Goal: Go to known website: Go to known website

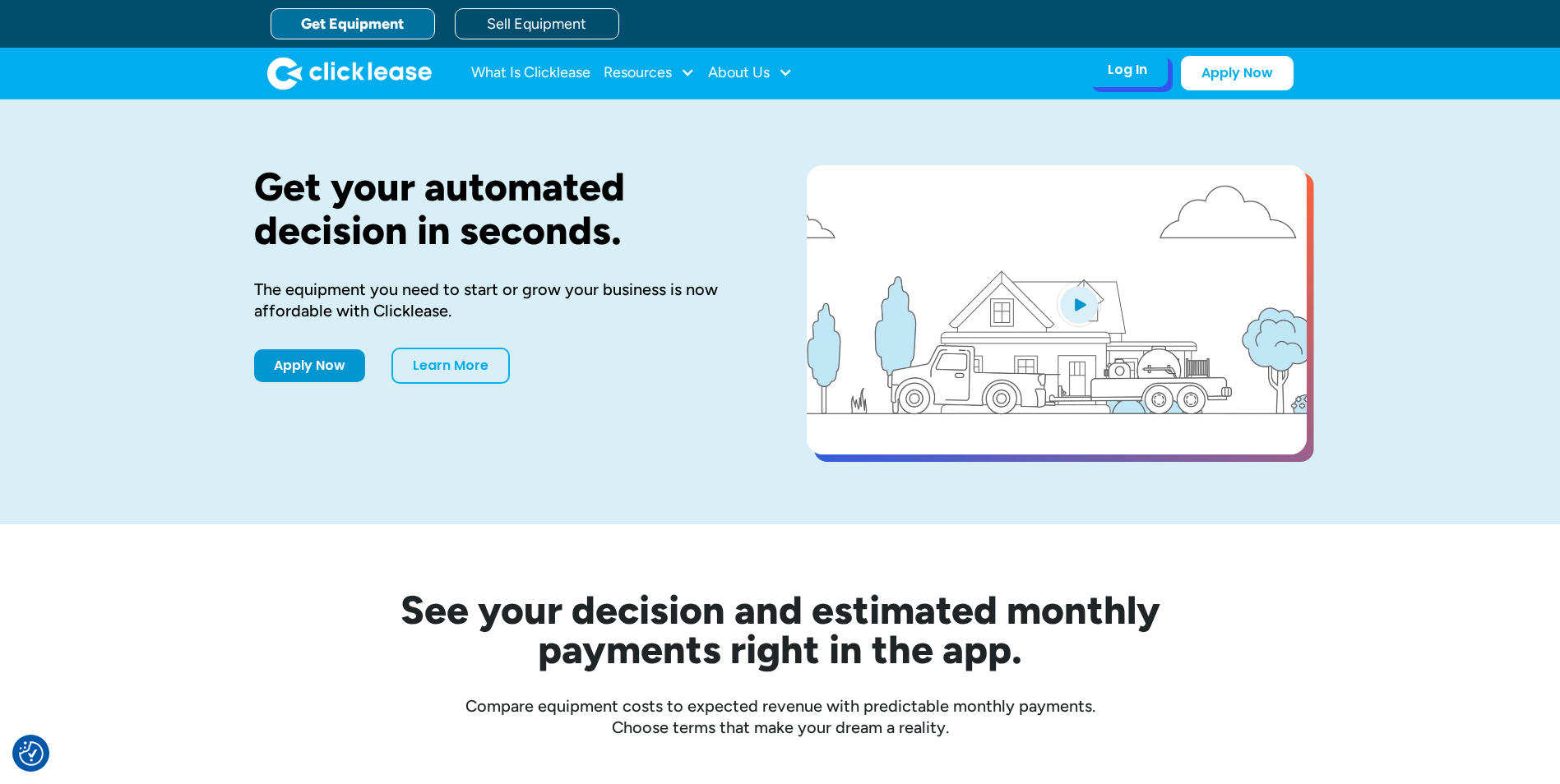
click at [1124, 73] on div "Log In" at bounding box center [1127, 70] width 40 height 17
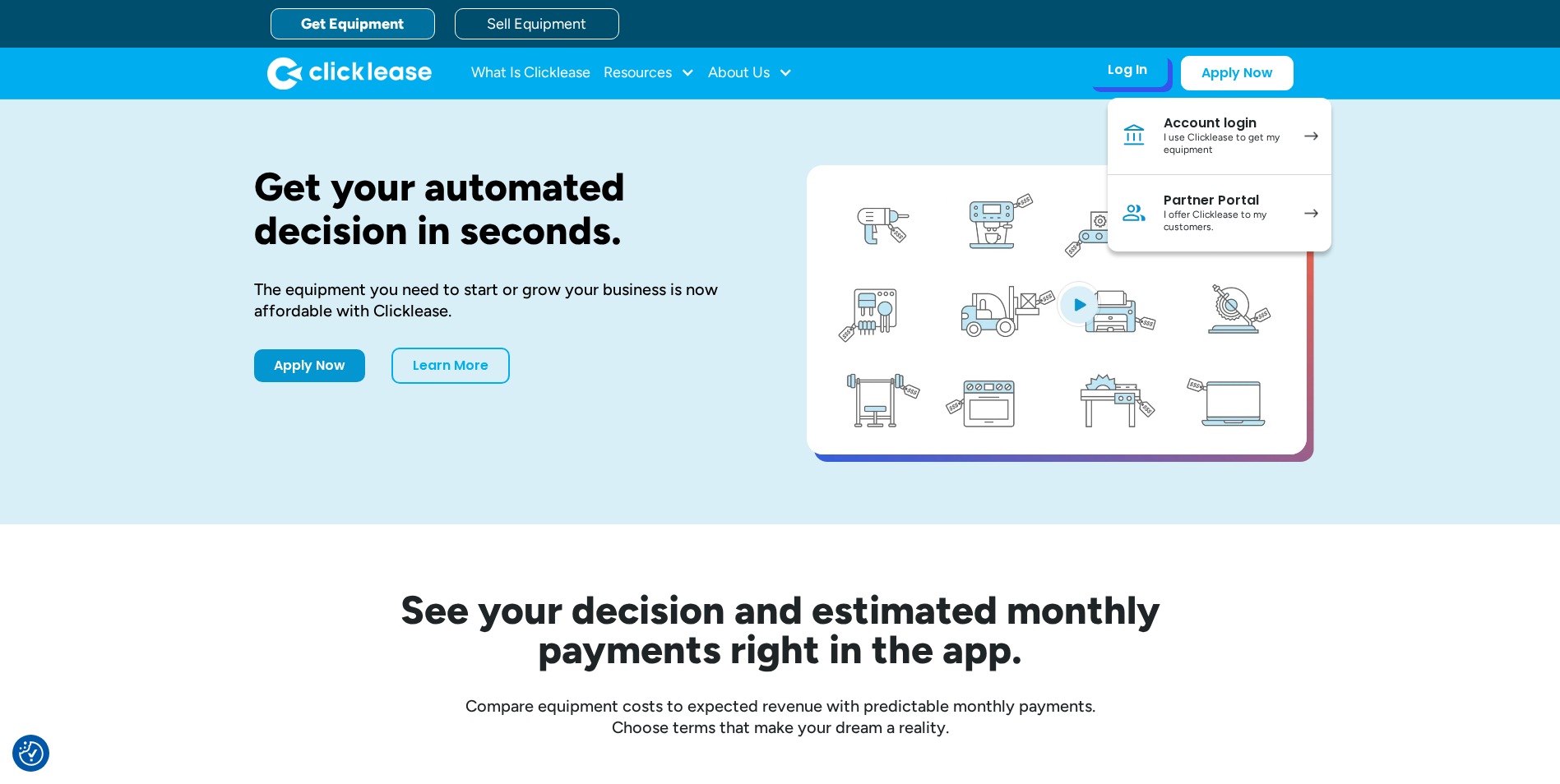
click at [1252, 136] on div "I use Clicklease to get my equipment" at bounding box center [1225, 144] width 124 height 26
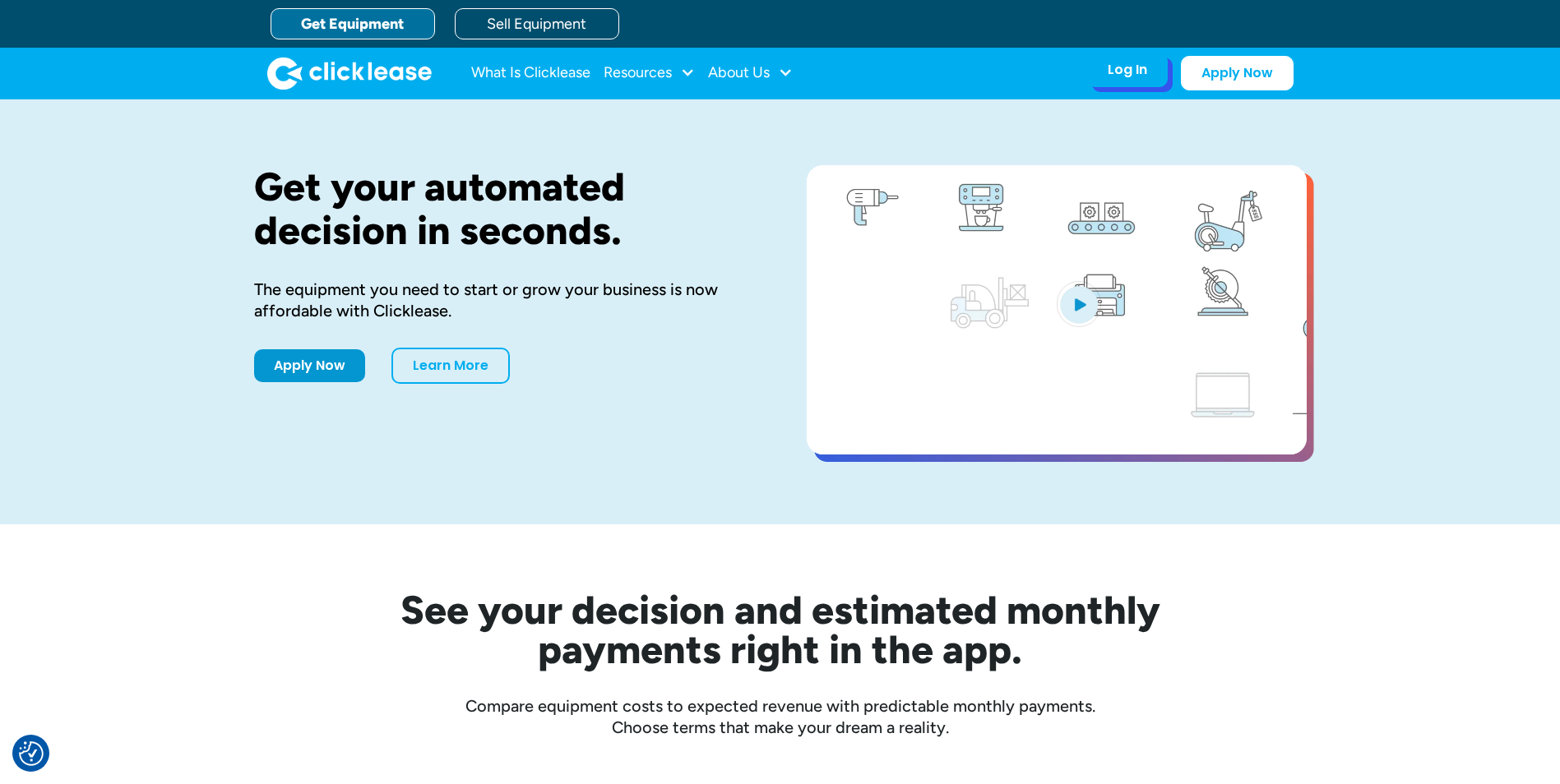
click at [1122, 68] on div "Log In" at bounding box center [1127, 70] width 40 height 17
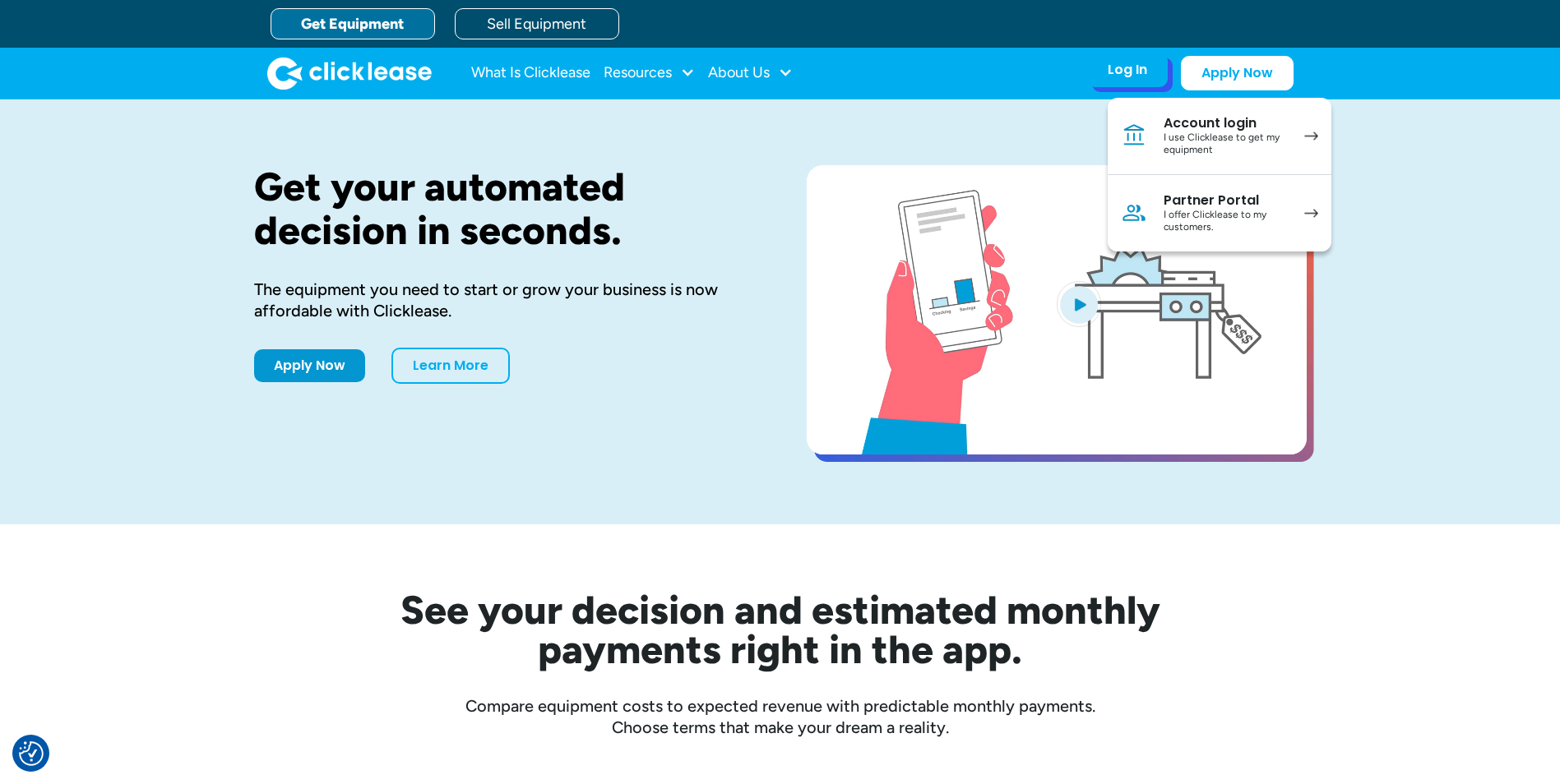
click at [1282, 210] on div "I offer Clicklease to my customers." at bounding box center [1225, 221] width 124 height 26
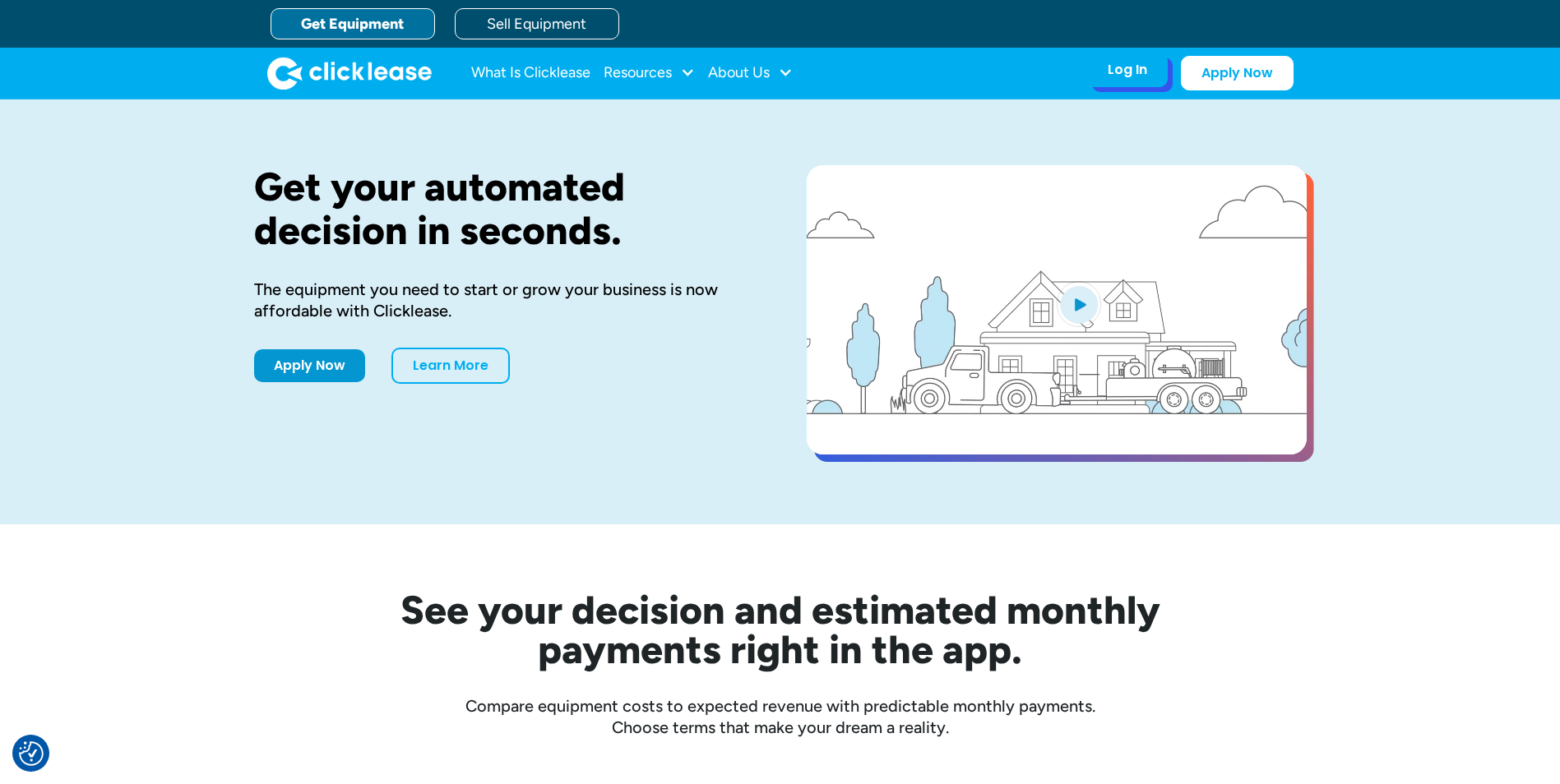
click at [1116, 70] on div "Log In" at bounding box center [1127, 70] width 40 height 17
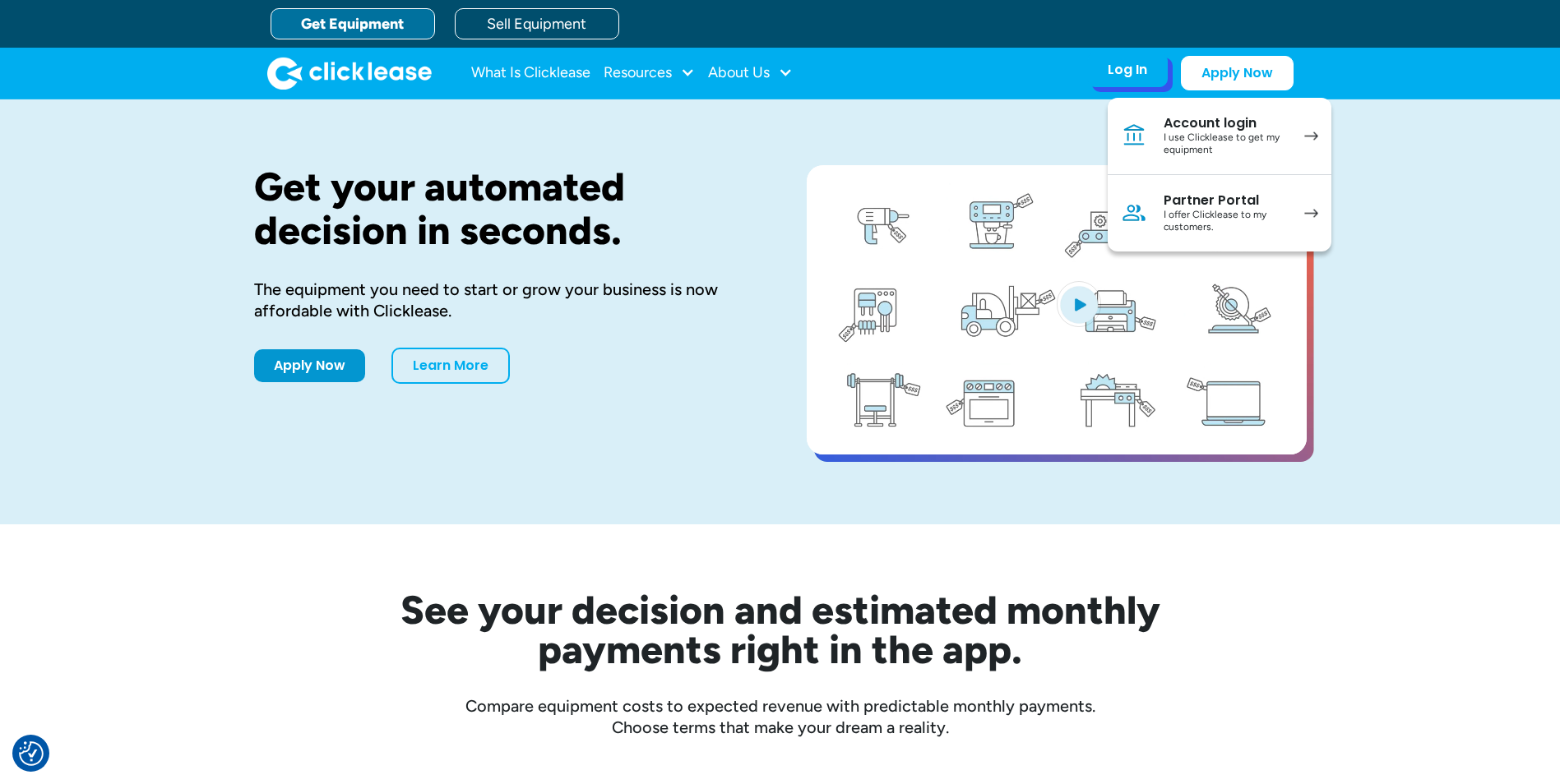
click at [1281, 126] on div "Account login" at bounding box center [1225, 123] width 124 height 17
